Goal: Information Seeking & Learning: Understand process/instructions

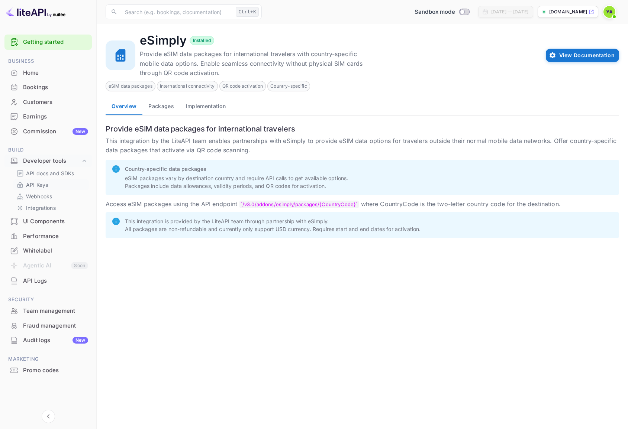
click at [37, 185] on p "API Keys" at bounding box center [37, 185] width 22 height 8
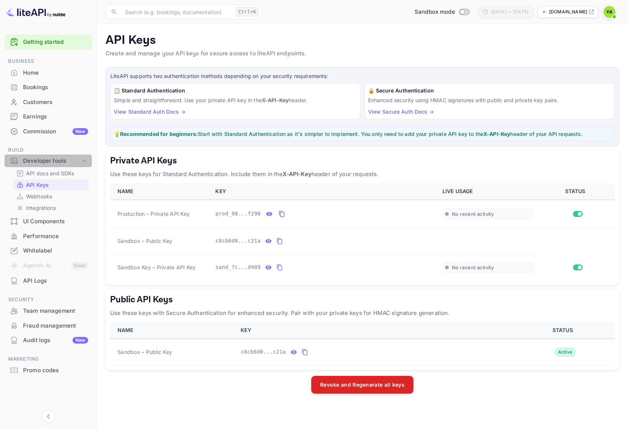
click at [43, 160] on div "Developer tools" at bounding box center [52, 161] width 58 height 9
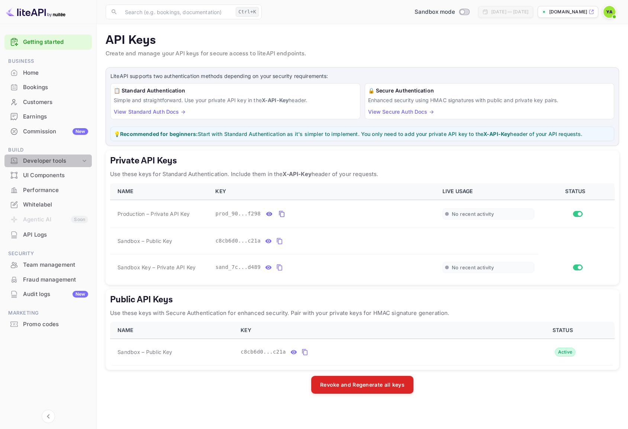
click at [41, 165] on div "Developer tools" at bounding box center [52, 161] width 58 height 9
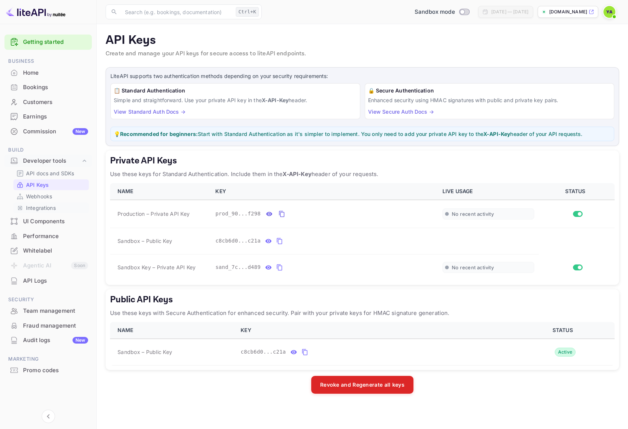
click at [41, 206] on p "Integrations" at bounding box center [41, 208] width 30 height 8
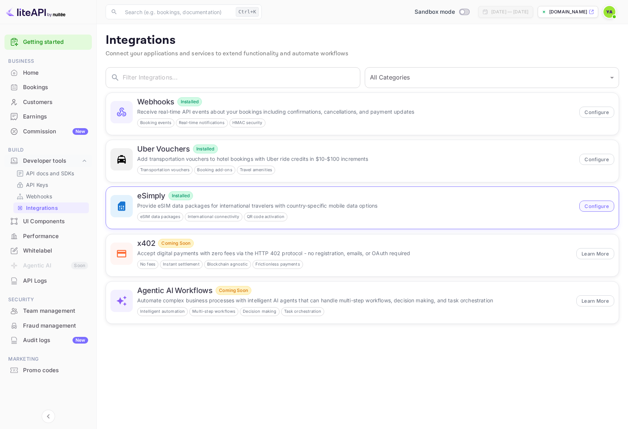
click at [593, 210] on button "Configure" at bounding box center [596, 206] width 35 height 11
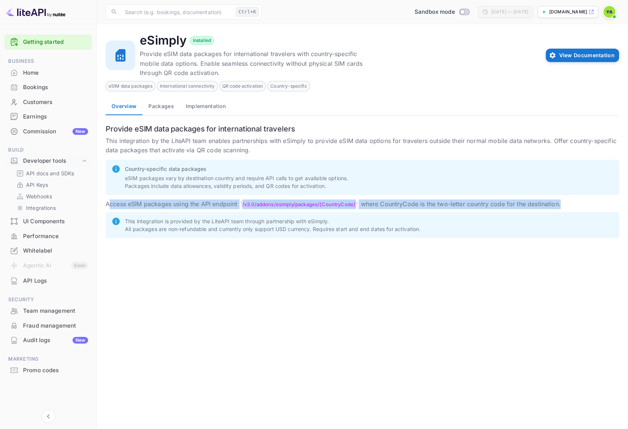
drag, startPoint x: 112, startPoint y: 206, endPoint x: 582, endPoint y: 200, distance: 470.7
click at [582, 200] on p "Access eSIM packages using the API endpoint /v3.0/addons/esimply/packages/ {Cou…" at bounding box center [362, 205] width 513 height 10
copy p "ccess eSIM packages using the API endpoint /v3.0/addons/esimply/packages/ {Coun…"
click at [166, 106] on button "Packages" at bounding box center [160, 106] width 37 height 18
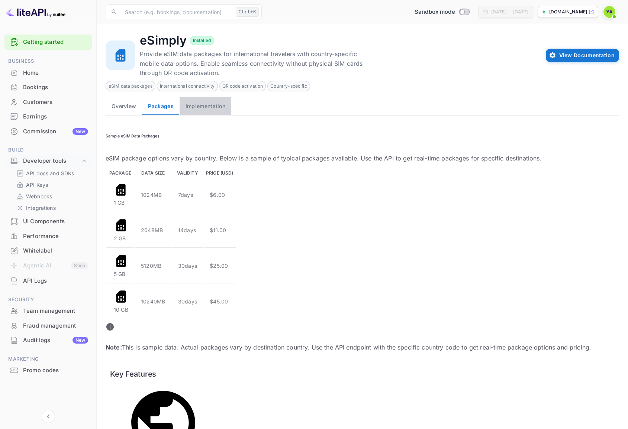
click at [206, 110] on button "Implementation" at bounding box center [206, 106] width 52 height 18
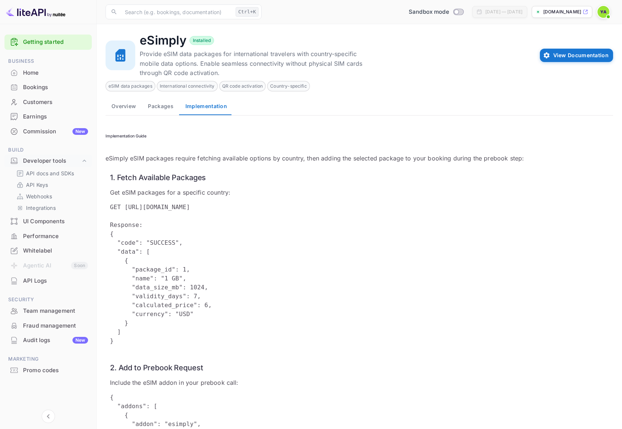
click at [168, 107] on button "Packages" at bounding box center [160, 106] width 37 height 18
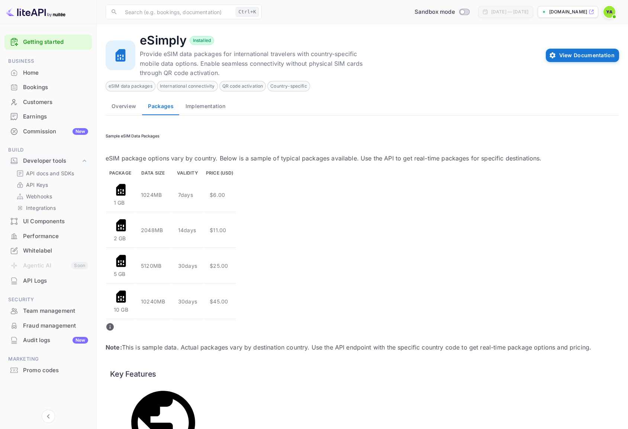
click at [206, 108] on button "Implementation" at bounding box center [206, 106] width 52 height 18
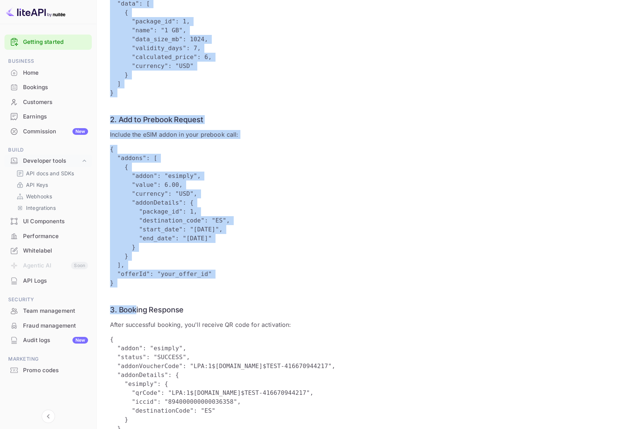
scroll to position [249, 0]
drag, startPoint x: 107, startPoint y: 129, endPoint x: 195, endPoint y: 414, distance: 298.2
click at [195, 414] on div "Implementation Guide eSimply eSIM packages require fetching available options b…" at bounding box center [360, 190] width 508 height 638
copy div "mplementation Guide eSimply eSIM packages require fetching available options by…"
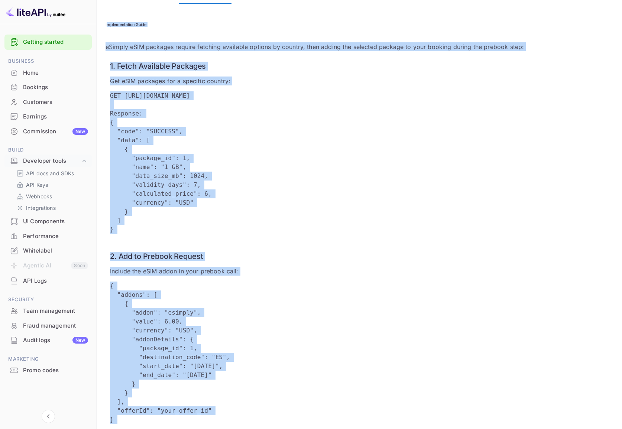
scroll to position [0, 0]
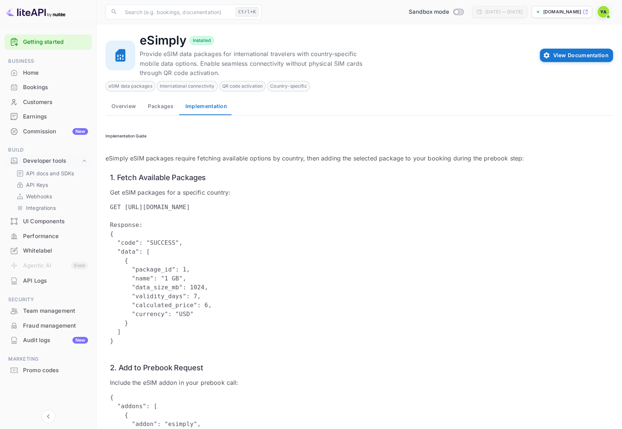
click at [104, 131] on main "eSimply Installed Provide eSIM data packages for international travelers with c…" at bounding box center [360, 395] width 526 height 743
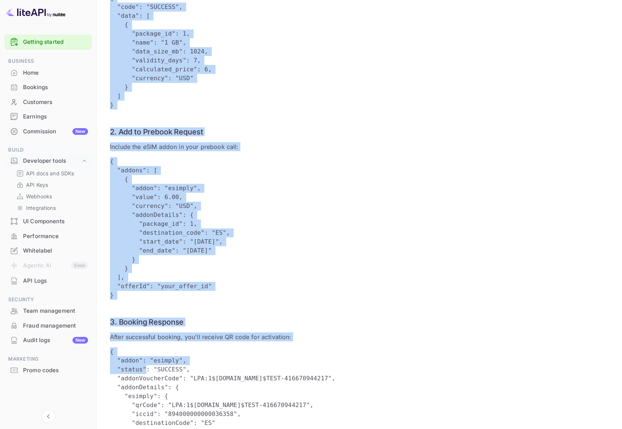
scroll to position [249, 0]
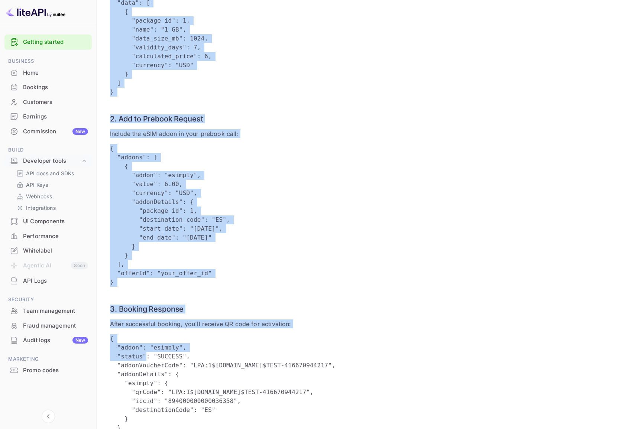
drag, startPoint x: 104, startPoint y: 128, endPoint x: 186, endPoint y: 412, distance: 295.6
click at [185, 413] on main "eSimply Installed Provide eSIM data packages for international travelers with c…" at bounding box center [360, 146] width 526 height 743
copy div "Implementation Guide eSimply eSIM packages require fetching available options b…"
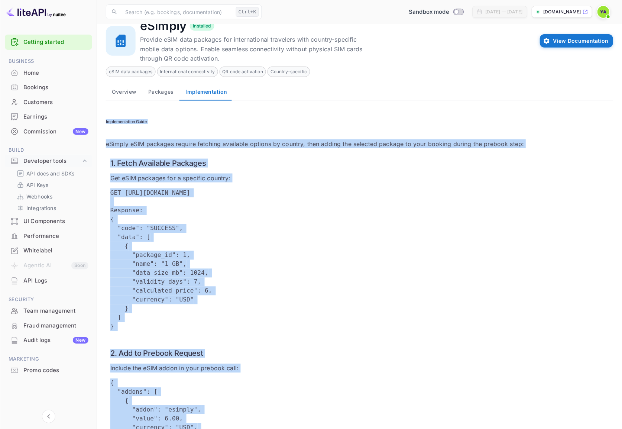
scroll to position [0, 0]
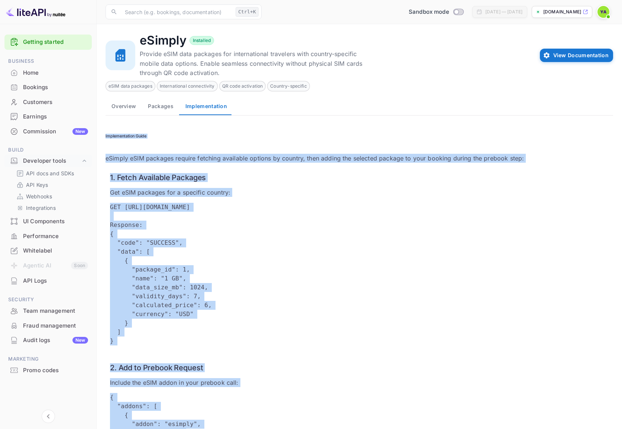
click at [154, 104] on button "Packages" at bounding box center [160, 106] width 37 height 18
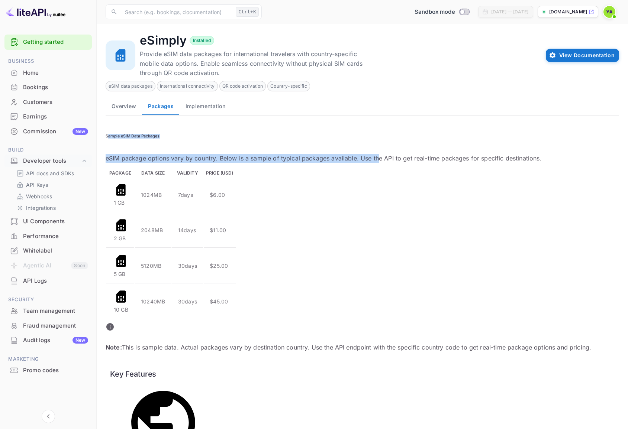
drag, startPoint x: 119, startPoint y: 128, endPoint x: 376, endPoint y: 145, distance: 257.8
click at [376, 145] on div "Sample eSIM Data Packages eSIM package options vary by country. Below is a samp…" at bounding box center [362, 437] width 513 height 635
click at [321, 154] on p "eSIM package options vary by country. Below is a sample of typical packages ava…" at bounding box center [348, 158] width 485 height 9
click at [184, 154] on p "eSIM package options vary by country. Below is a sample of typical packages ava…" at bounding box center [348, 158] width 485 height 9
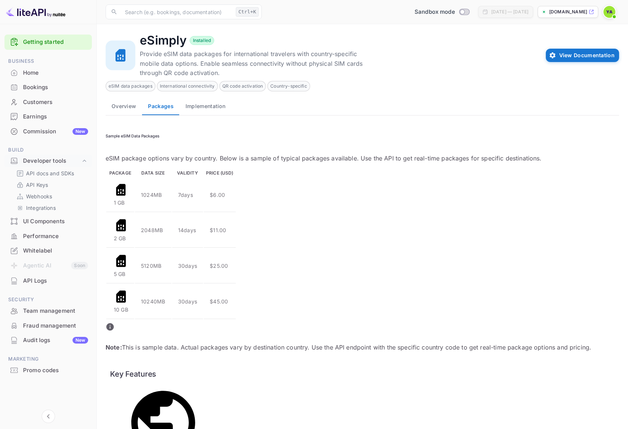
drag, startPoint x: 99, startPoint y: 132, endPoint x: 395, endPoint y: 297, distance: 339.3
click at [395, 297] on main "eSimply Installed Provide eSIM data packages for international travelers with c…" at bounding box center [362, 393] width 531 height 739
click at [385, 307] on main "eSimply Installed Provide eSIM data packages for international travelers with c…" at bounding box center [362, 393] width 531 height 739
drag, startPoint x: 157, startPoint y: 143, endPoint x: 133, endPoint y: 133, distance: 26.4
click at [156, 154] on p "eSIM package options vary by country. Below is a sample of typical packages ava…" at bounding box center [348, 158] width 485 height 9
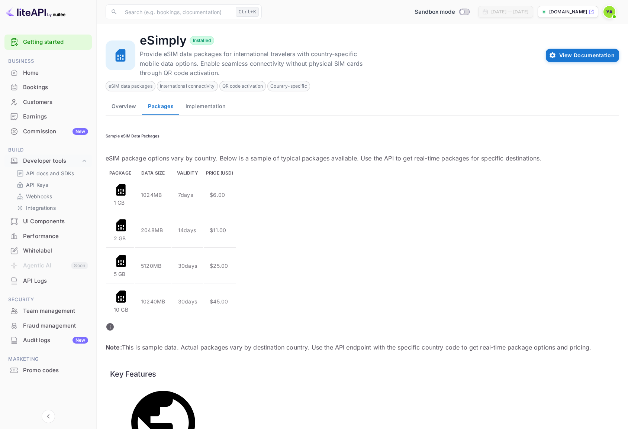
click at [111, 134] on h6 "Sample eSIM Data Packages" at bounding box center [362, 136] width 513 height 5
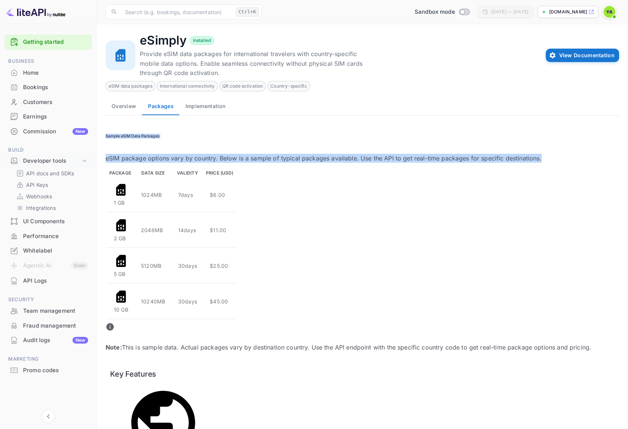
drag, startPoint x: 107, startPoint y: 128, endPoint x: 232, endPoint y: 158, distance: 128.5
click at [232, 158] on div "Sample eSIM Data Packages eSIM package options vary by country. Below is a samp…" at bounding box center [362, 437] width 513 height 635
copy div "Sample eSIM Data Packages eSIM package options vary by country. Below is a samp…"
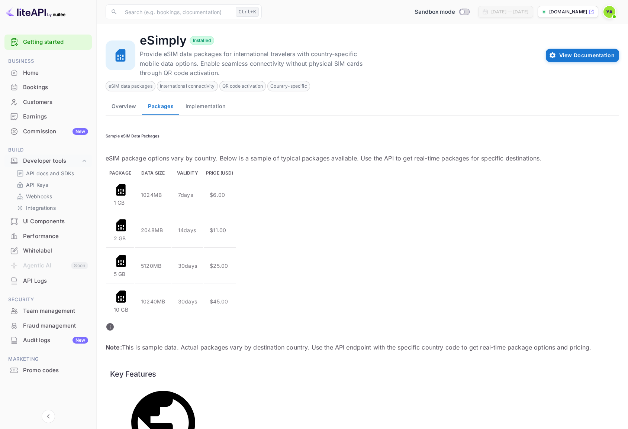
click at [330, 324] on main "eSimply Installed Provide eSIM data packages for international travelers with c…" at bounding box center [362, 393] width 531 height 739
drag, startPoint x: 254, startPoint y: 287, endPoint x: 179, endPoint y: 297, distance: 75.8
click at [127, 320] on div "Note: This is sample data. Actual packages vary by destination country. Use the…" at bounding box center [348, 340] width 485 height 41
click at [271, 346] on main "eSimply Installed Provide eSIM data packages for international travelers with c…" at bounding box center [362, 393] width 531 height 739
click at [299, 387] on main "eSimply Installed Provide eSIM data packages for international travelers with c…" at bounding box center [362, 393] width 531 height 739
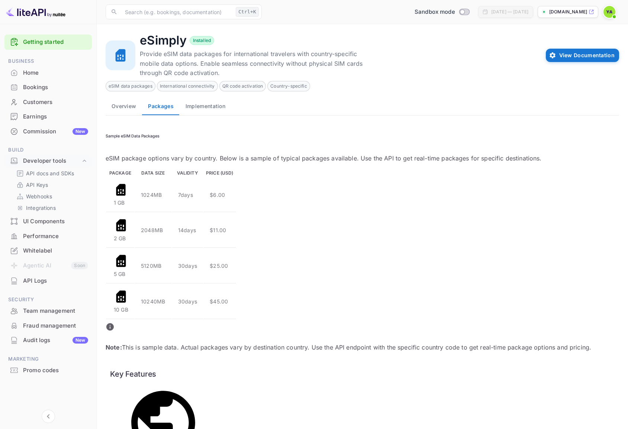
click at [330, 396] on main "eSimply Installed Provide eSIM data packages for international travelers with c…" at bounding box center [362, 393] width 531 height 739
click at [443, 307] on main "eSimply Installed Provide eSIM data packages for international travelers with c…" at bounding box center [362, 393] width 531 height 739
click at [351, 43] on div "eSimply Installed" at bounding box center [340, 40] width 401 height 15
click at [122, 106] on button "Overview" at bounding box center [124, 106] width 36 height 18
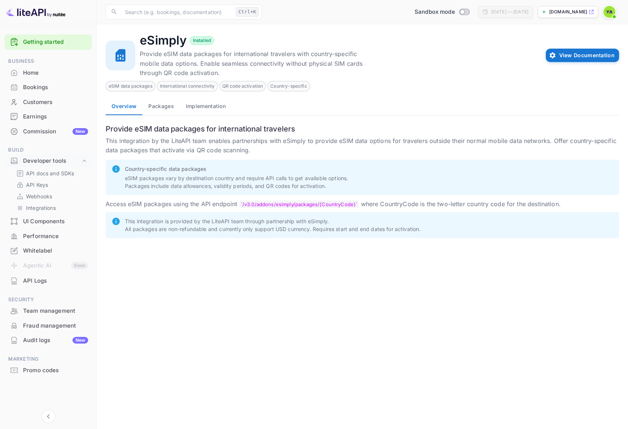
click at [210, 200] on p "Access eSIM packages using the API endpoint /v3.0/addons/esimply/packages/ {Cou…" at bounding box center [362, 205] width 513 height 10
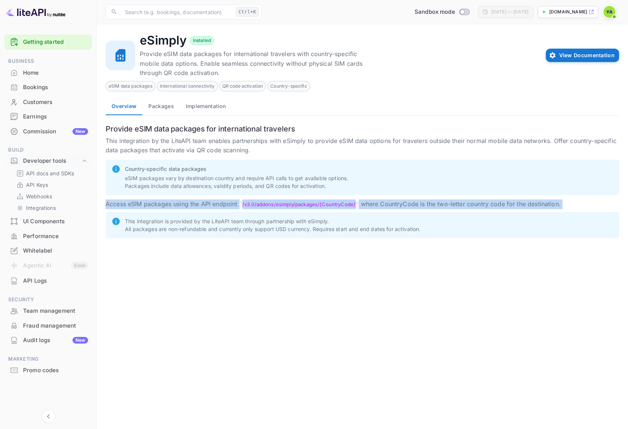
click at [210, 200] on p "Access eSIM packages using the API endpoint /v3.0/addons/esimply/packages/ {Cou…" at bounding box center [362, 205] width 513 height 10
copy div "Access eSIM packages using the API endpoint /v3.0/addons/esimply/packages/ {Cou…"
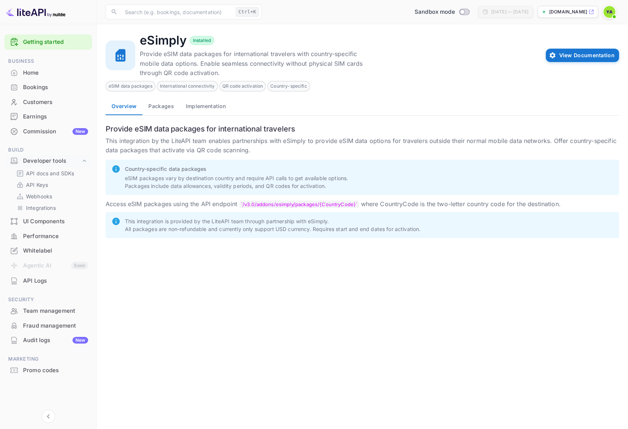
click at [330, 371] on main "eSimply Installed Provide eSIM data packages for international travelers with c…" at bounding box center [362, 226] width 531 height 405
click at [570, 60] on button "View Documentation" at bounding box center [582, 55] width 73 height 13
click at [48, 211] on p "Integrations" at bounding box center [41, 208] width 30 height 8
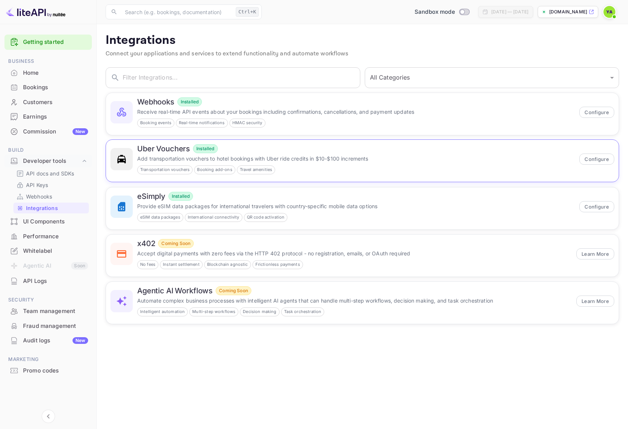
click at [159, 154] on div "Uber Vouchers Installed Add transportation vouchers to hotel bookings with Uber…" at bounding box center [356, 159] width 438 height 30
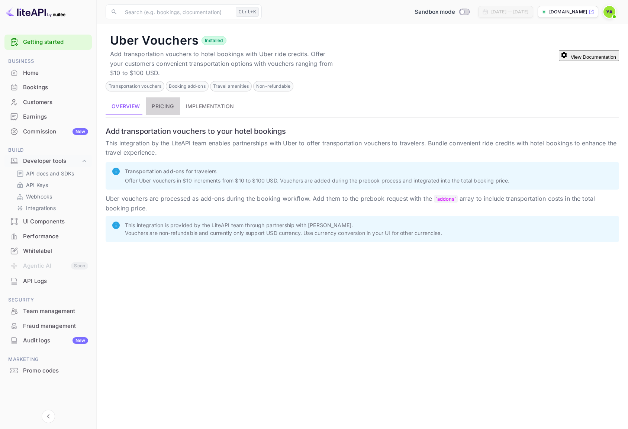
click at [161, 103] on button "Pricing" at bounding box center [163, 106] width 34 height 18
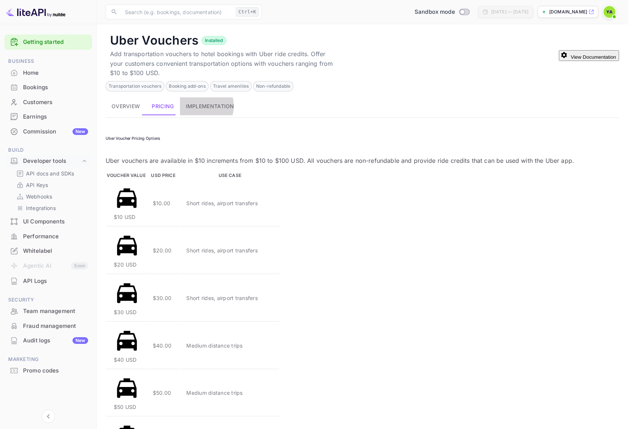
click at [197, 106] on button "Implementation" at bounding box center [210, 106] width 60 height 18
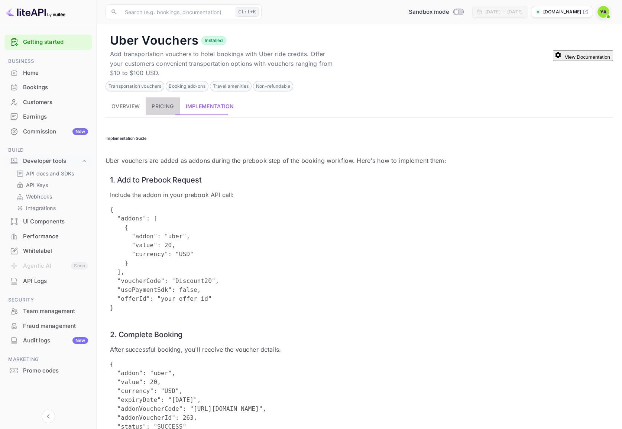
click at [164, 103] on button "Pricing" at bounding box center [163, 106] width 34 height 18
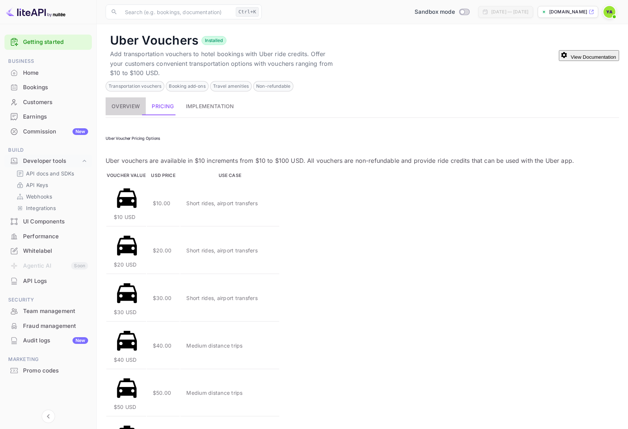
click at [125, 102] on button "Overview" at bounding box center [126, 106] width 40 height 18
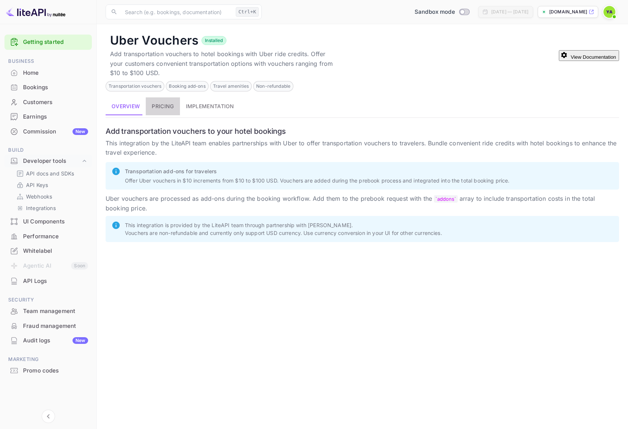
click at [157, 110] on button "Pricing" at bounding box center [163, 106] width 34 height 18
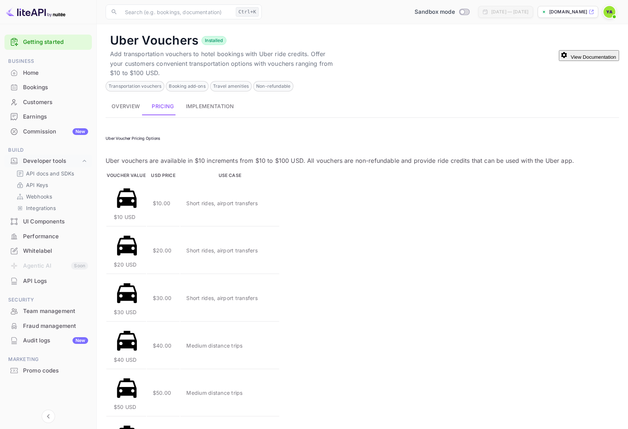
click at [191, 108] on button "Implementation" at bounding box center [210, 106] width 60 height 18
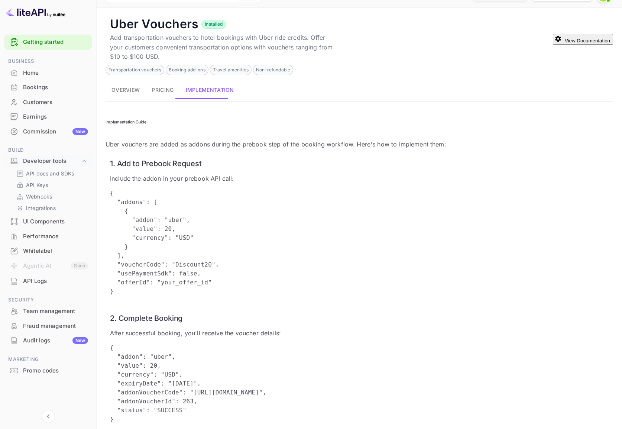
scroll to position [19, 0]
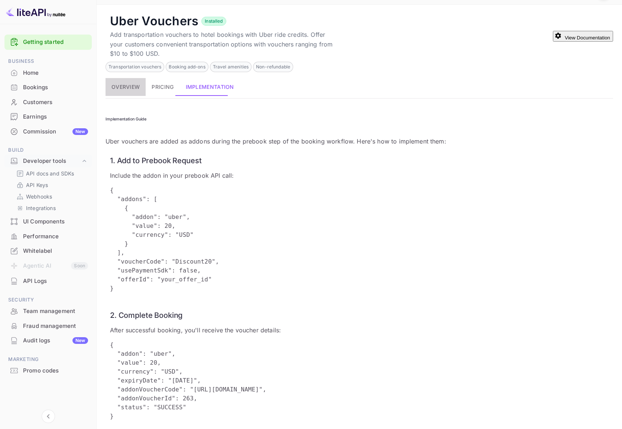
click at [140, 87] on button "Overview" at bounding box center [126, 87] width 40 height 18
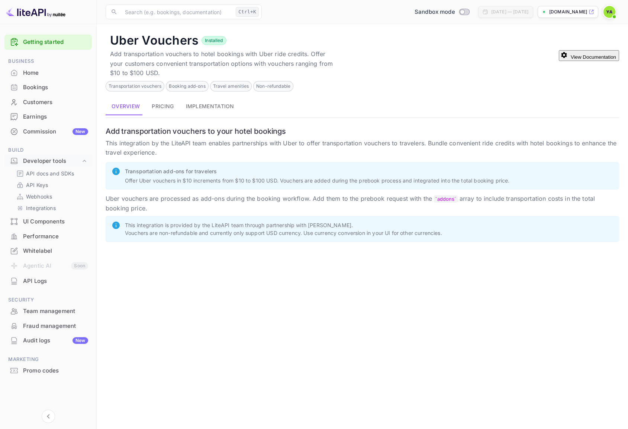
click at [164, 110] on button "Pricing" at bounding box center [163, 106] width 34 height 18
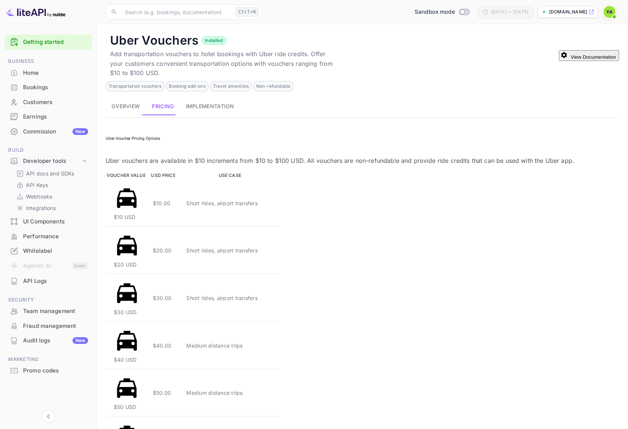
click at [197, 109] on button "Implementation" at bounding box center [210, 106] width 60 height 18
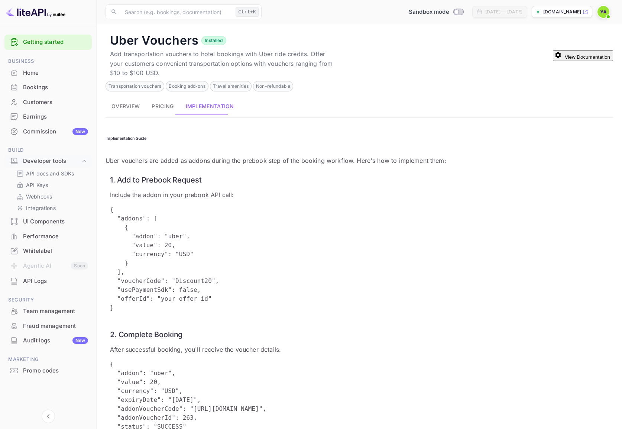
click at [421, 205] on pre "{ "addons": [ { "addon": "uber", "value": 20, "currency": "USD" } ], "voucherCo…" at bounding box center [359, 258] width 499 height 107
